Goal: Task Accomplishment & Management: Manage account settings

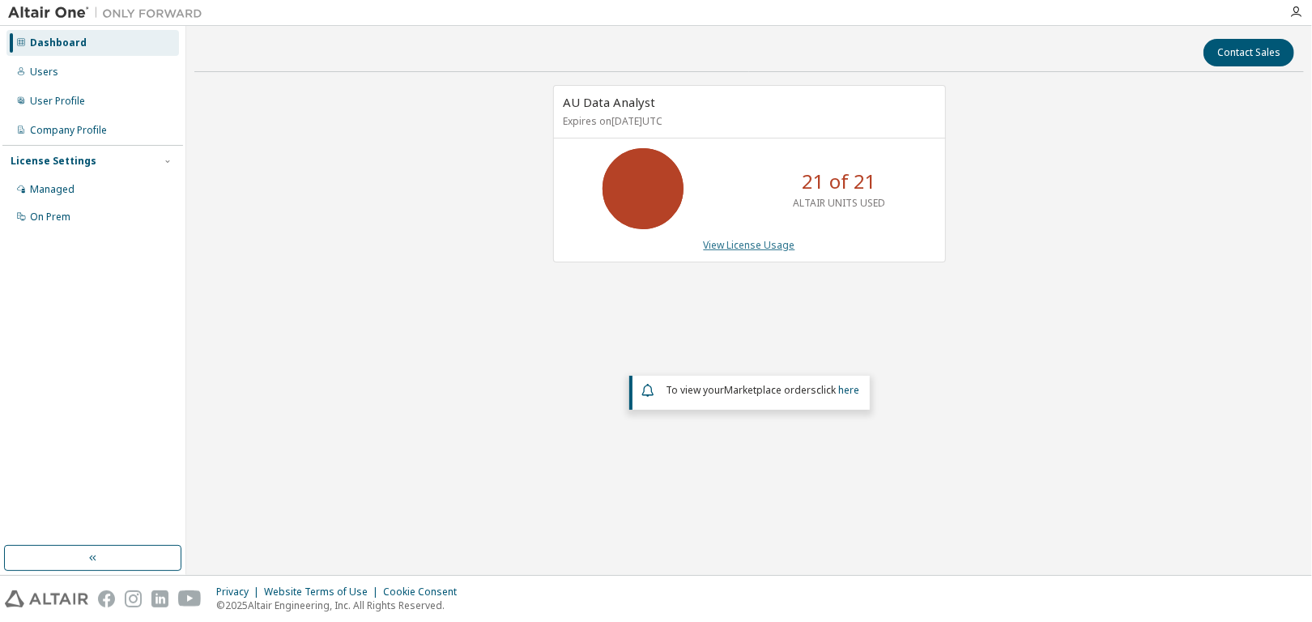
click at [782, 244] on link "View License Usage" at bounding box center [750, 245] width 92 height 14
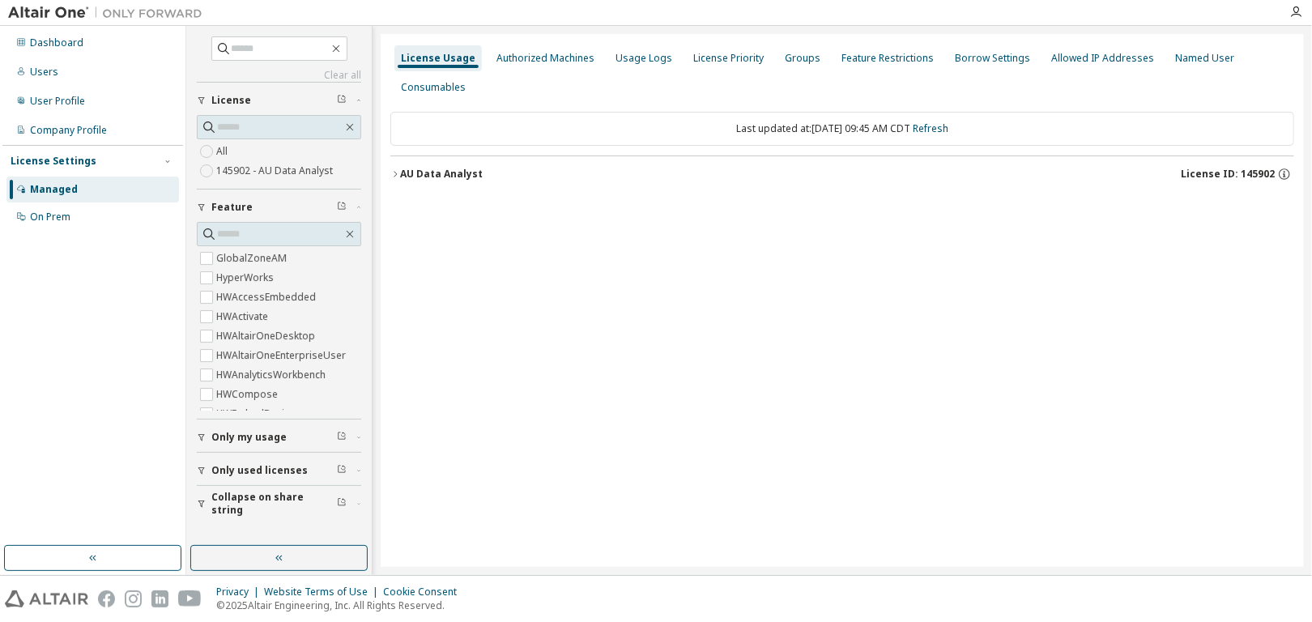
click at [395, 177] on icon "button" at bounding box center [395, 174] width 10 height 10
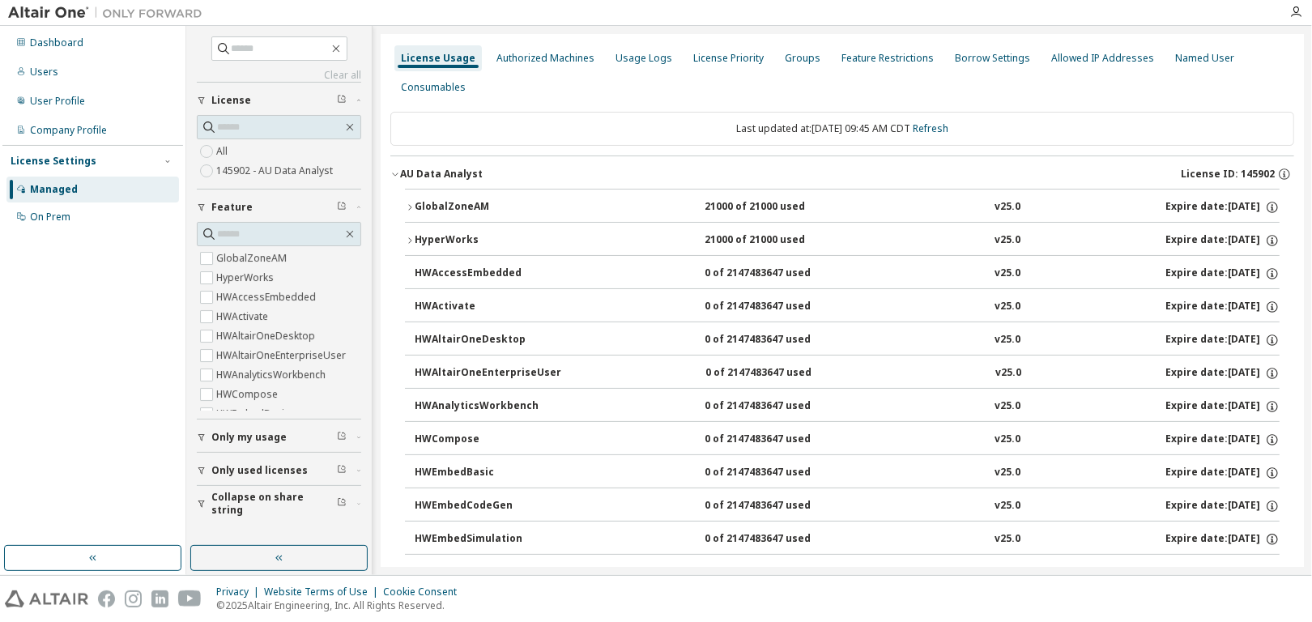
click at [415, 205] on div "GlobalZoneAM" at bounding box center [488, 207] width 146 height 15
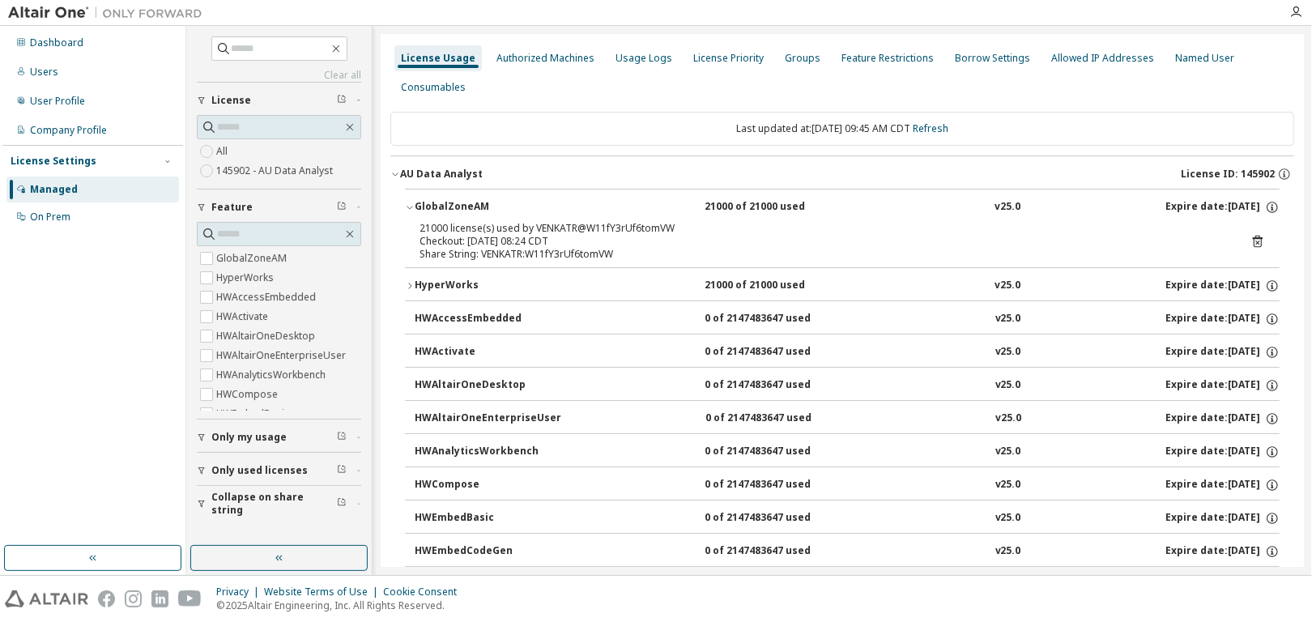
click at [415, 205] on div "GlobalZoneAM" at bounding box center [488, 207] width 146 height 15
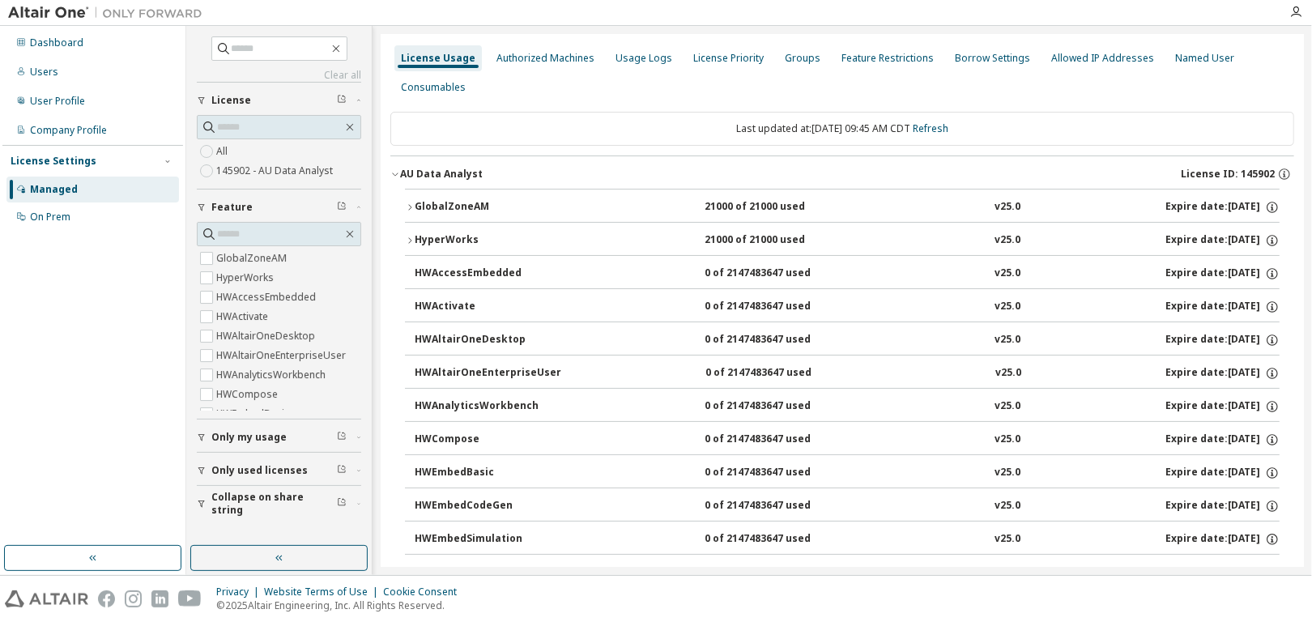
click at [415, 205] on div "GlobalZoneAM" at bounding box center [488, 207] width 146 height 15
